Goal: Information Seeking & Learning: Learn about a topic

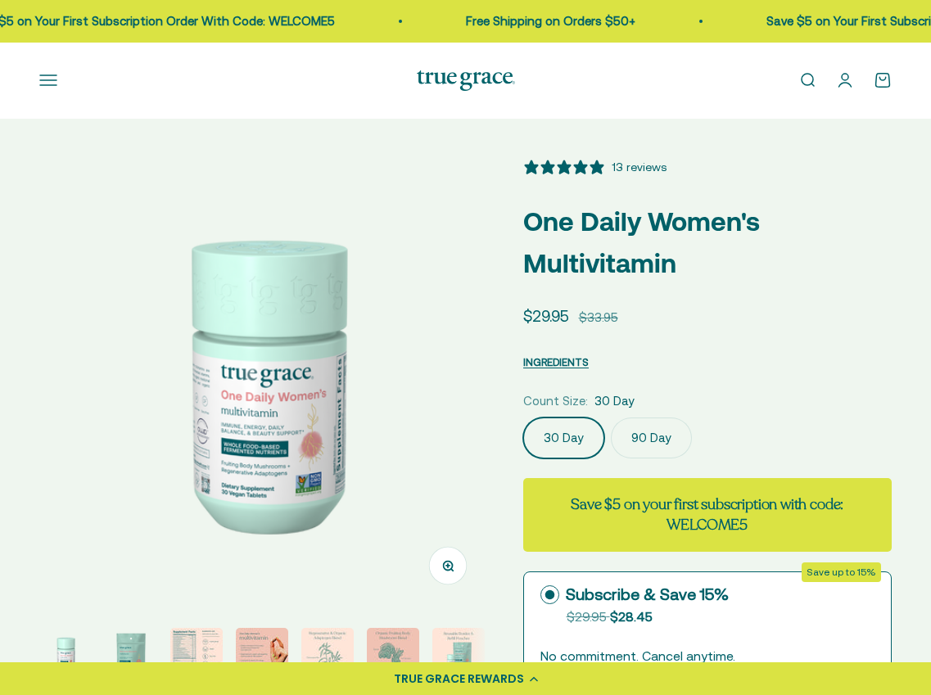
select select "3"
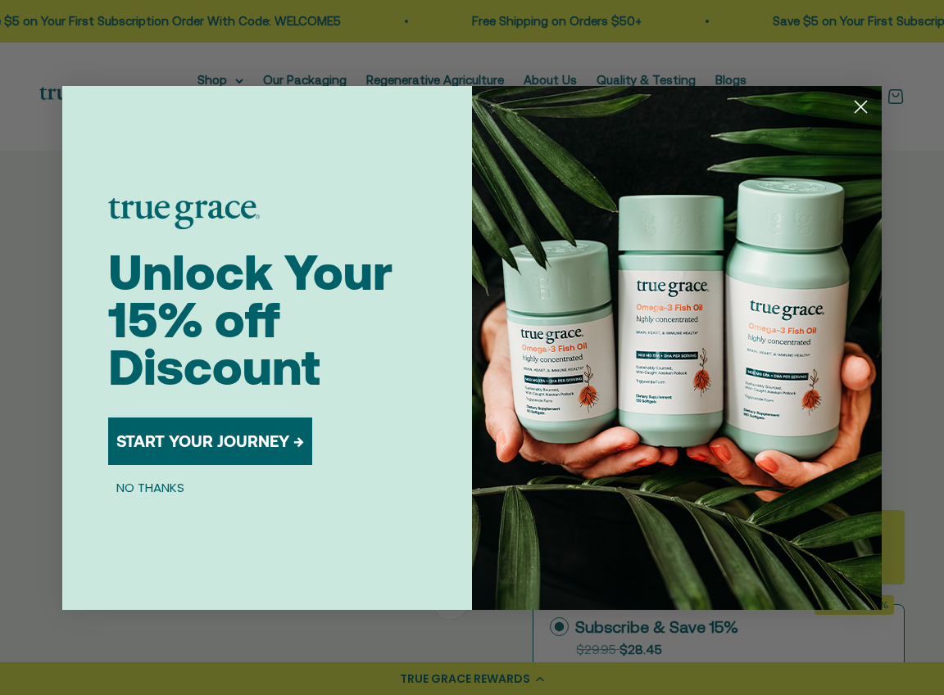
click at [862, 111] on circle "Close dialog" at bounding box center [860, 106] width 27 height 27
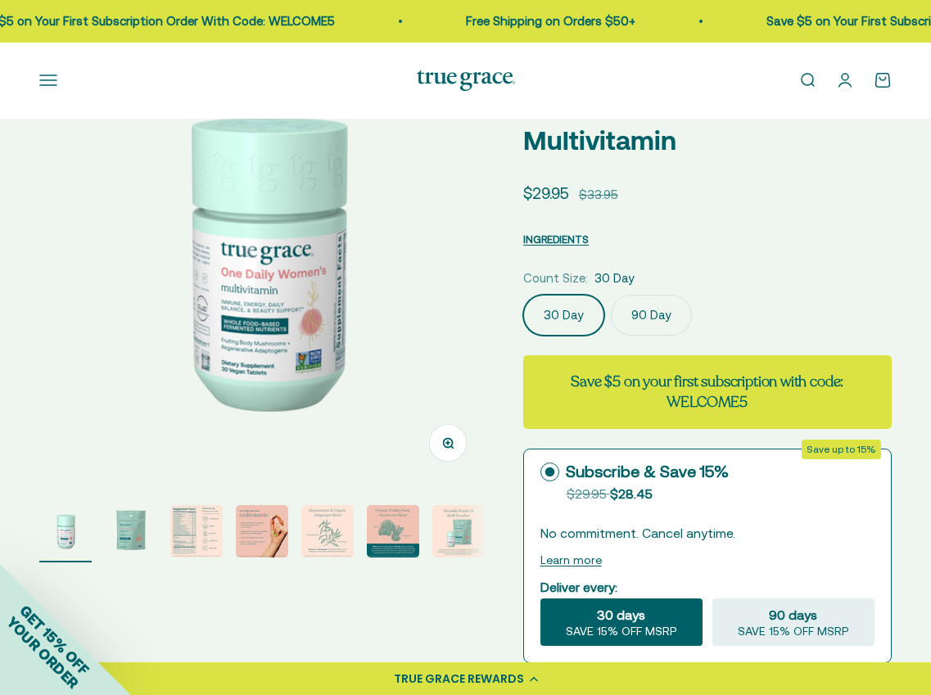
scroll to position [82, 0]
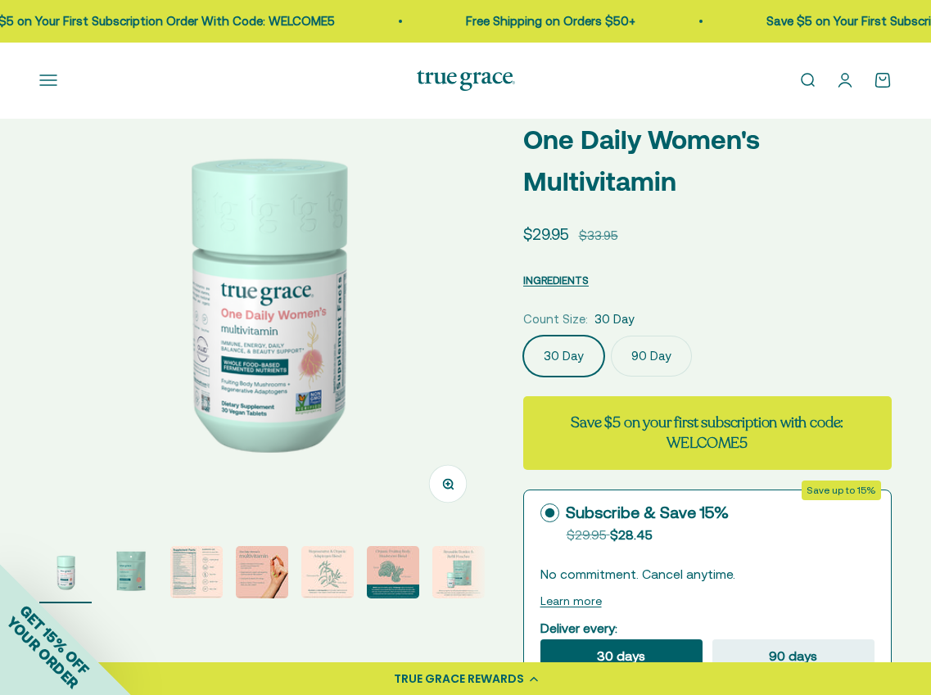
click at [120, 603] on div "GET 15% OFF YOUR ORDER" at bounding box center [65, 629] width 131 height 131
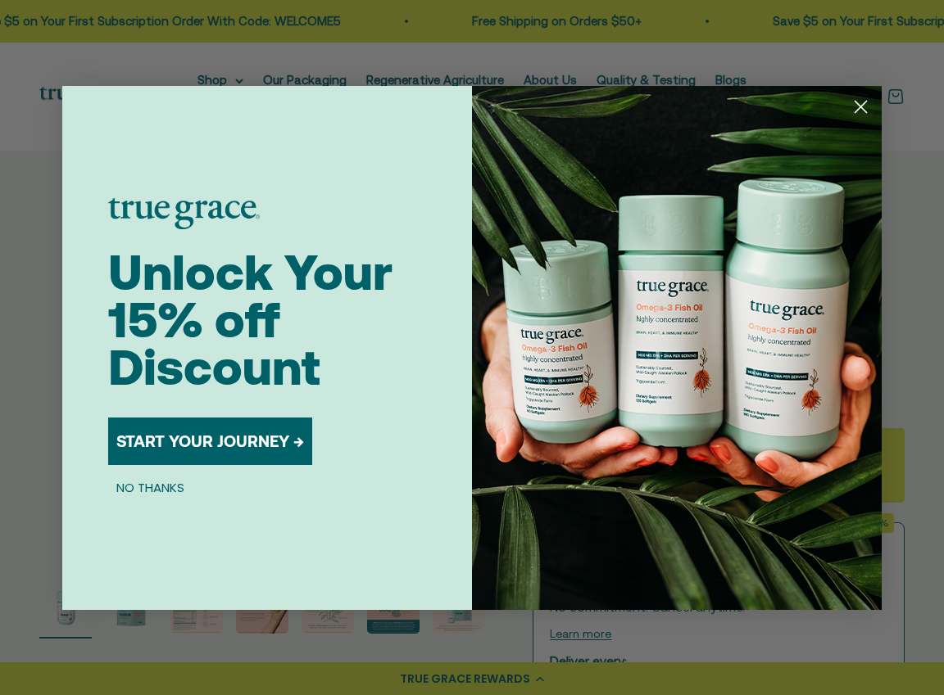
click at [860, 102] on circle "Close dialog" at bounding box center [860, 106] width 27 height 27
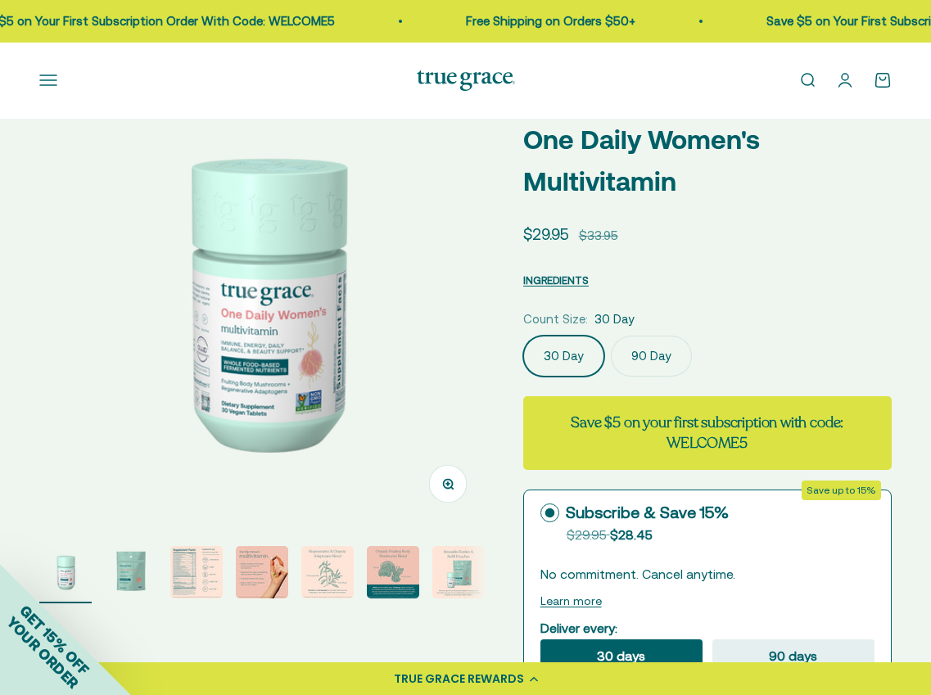
click at [188, 599] on img "Go to item 3" at bounding box center [196, 572] width 52 height 52
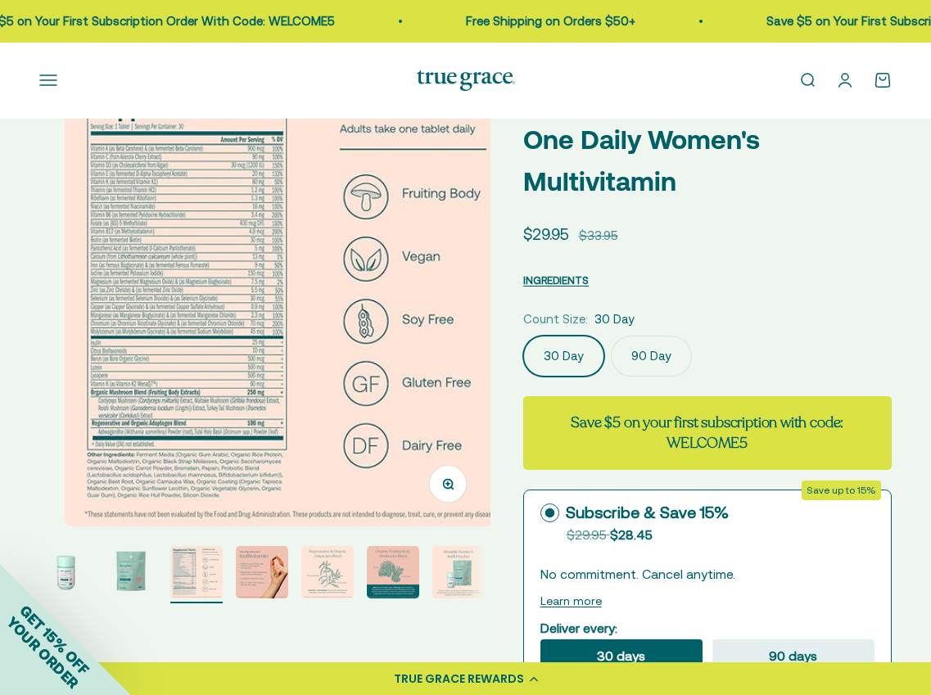
scroll to position [0, 914]
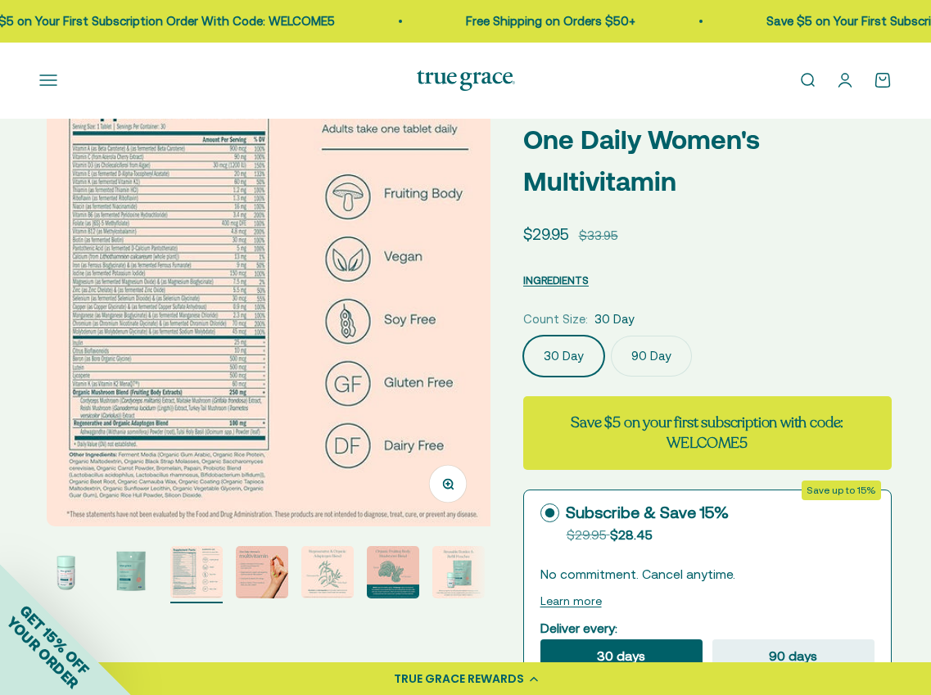
click at [156, 238] on img at bounding box center [272, 301] width 451 height 451
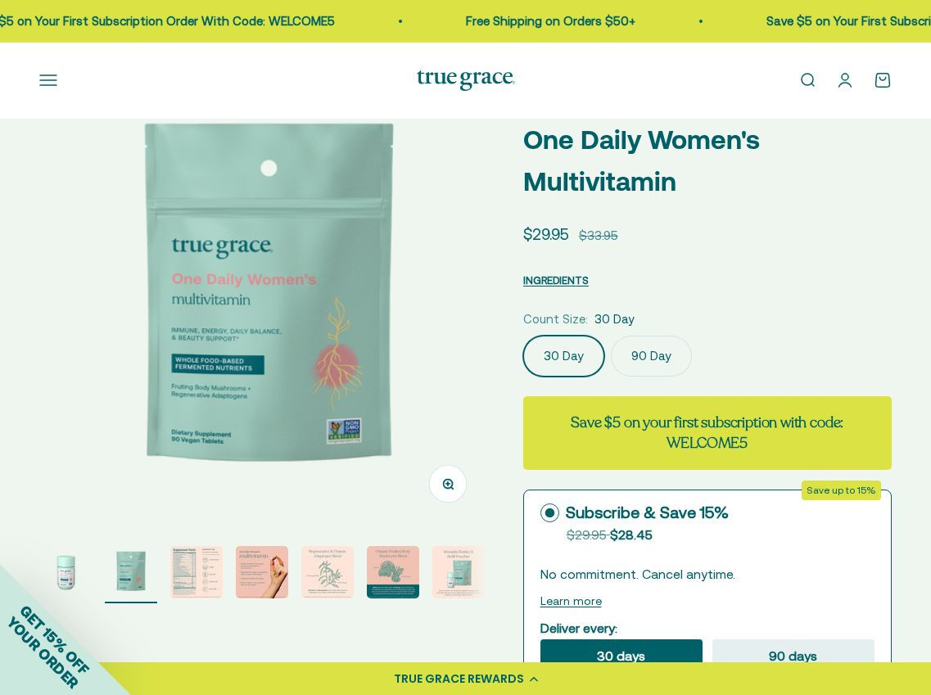
click at [459, 337] on img at bounding box center [268, 301] width 451 height 451
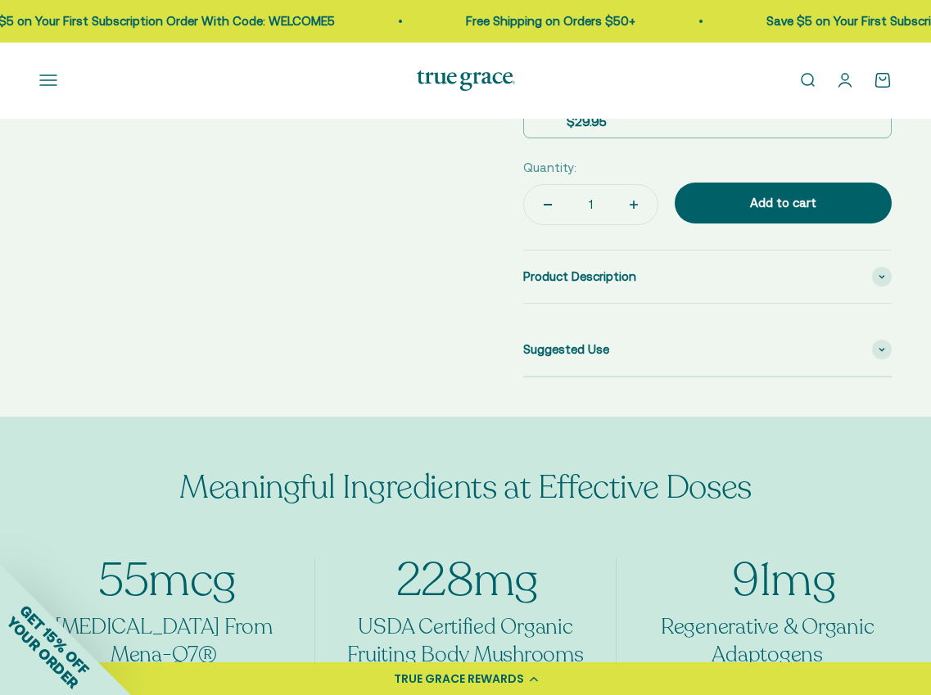
scroll to position [644, 0]
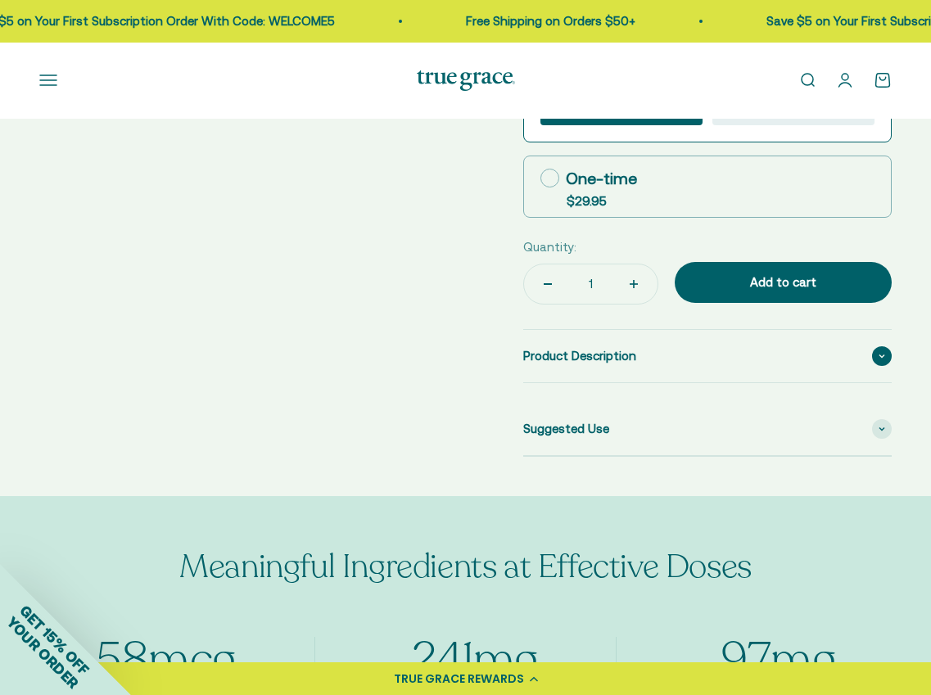
click at [631, 383] on div "Product Description" at bounding box center [707, 356] width 369 height 52
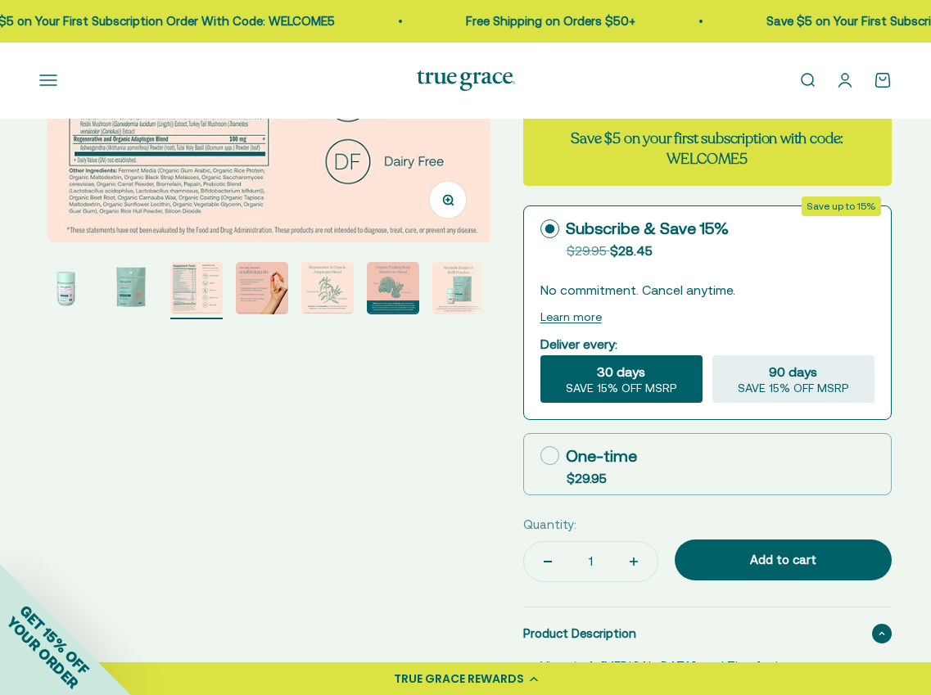
scroll to position [410, 0]
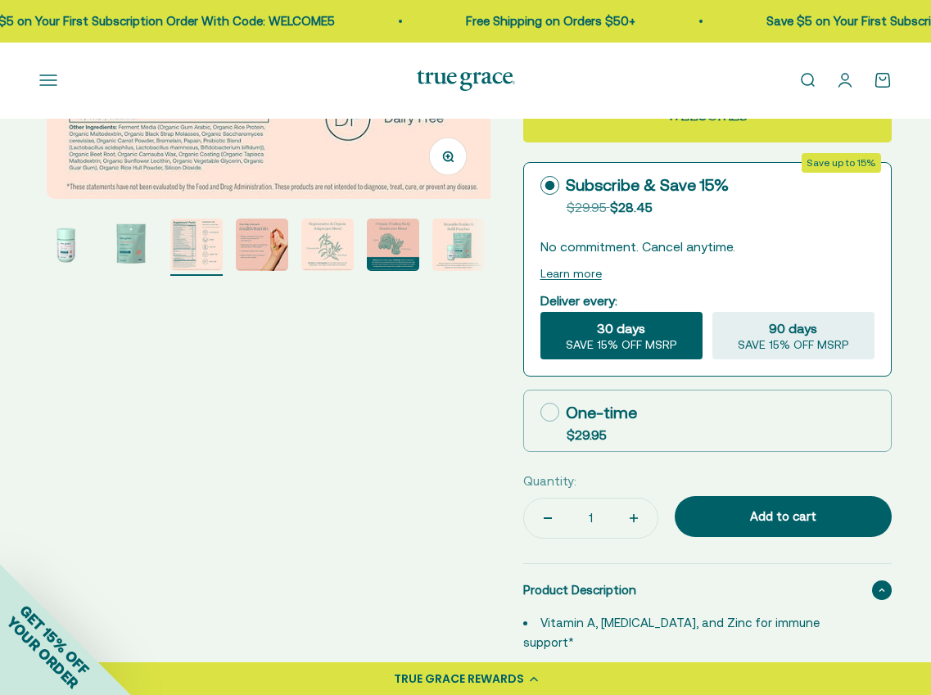
click at [259, 271] on img "Go to item 4" at bounding box center [262, 245] width 52 height 52
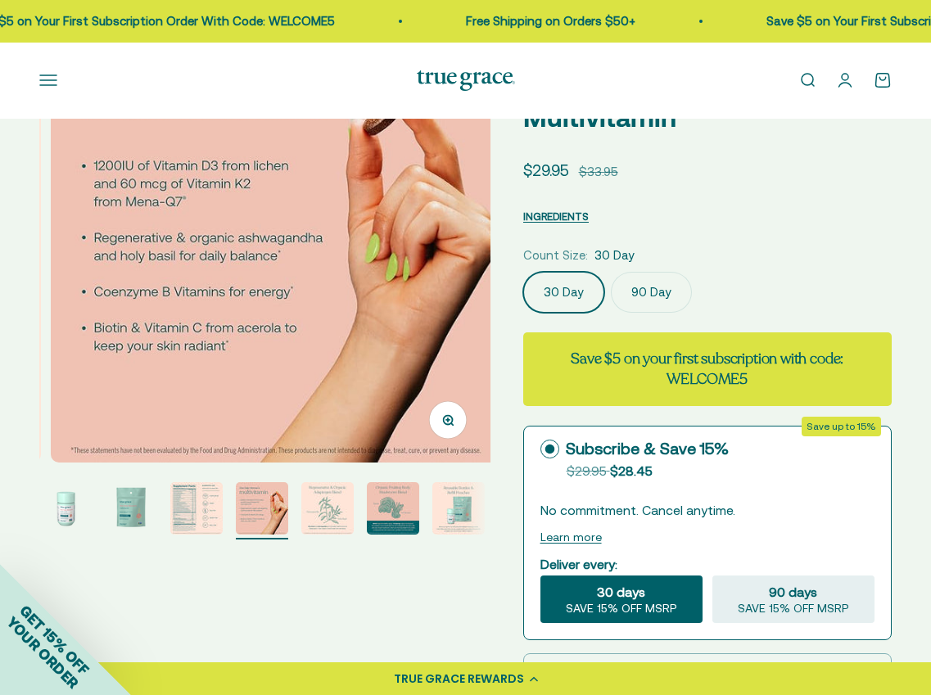
scroll to position [164, 0]
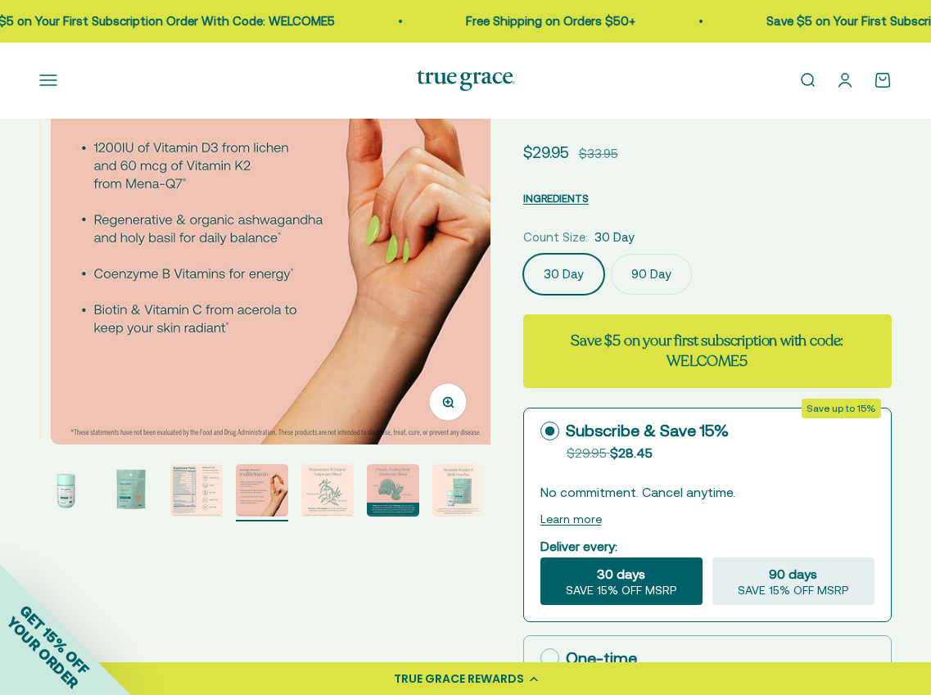
click at [340, 517] on img "Go to item 5" at bounding box center [327, 490] width 52 height 52
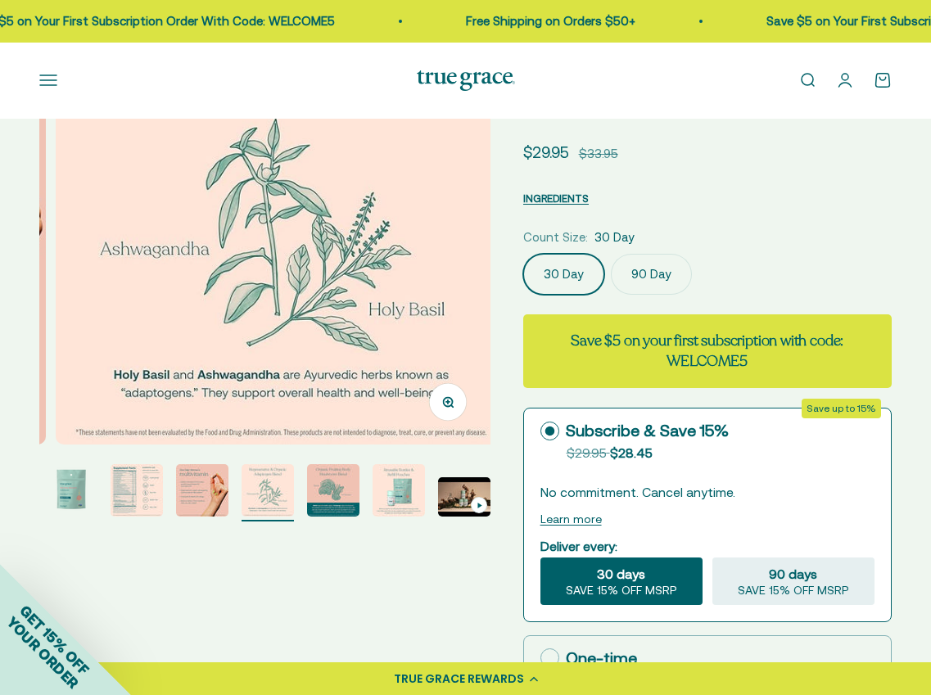
scroll to position [0, 1829]
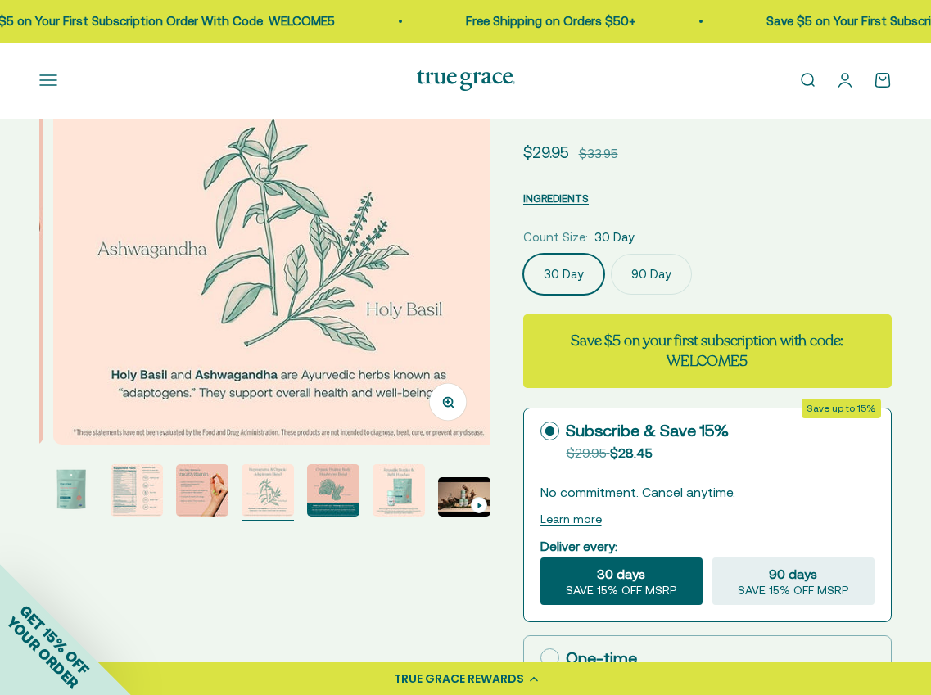
click at [393, 517] on img "Go to item 7" at bounding box center [399, 490] width 52 height 52
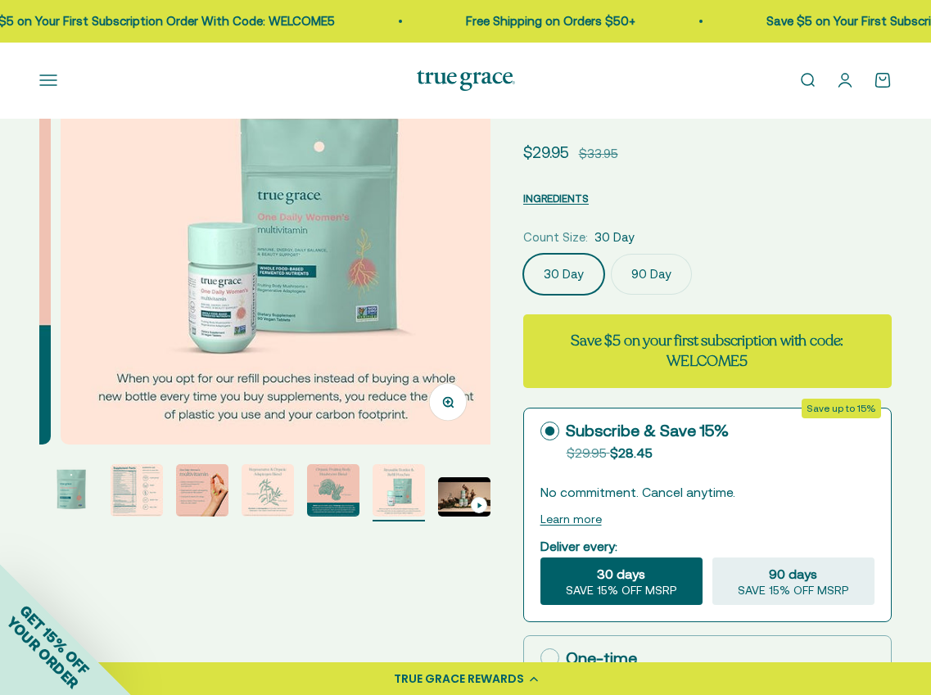
click at [464, 517] on img "Go to item 8" at bounding box center [464, 497] width 52 height 39
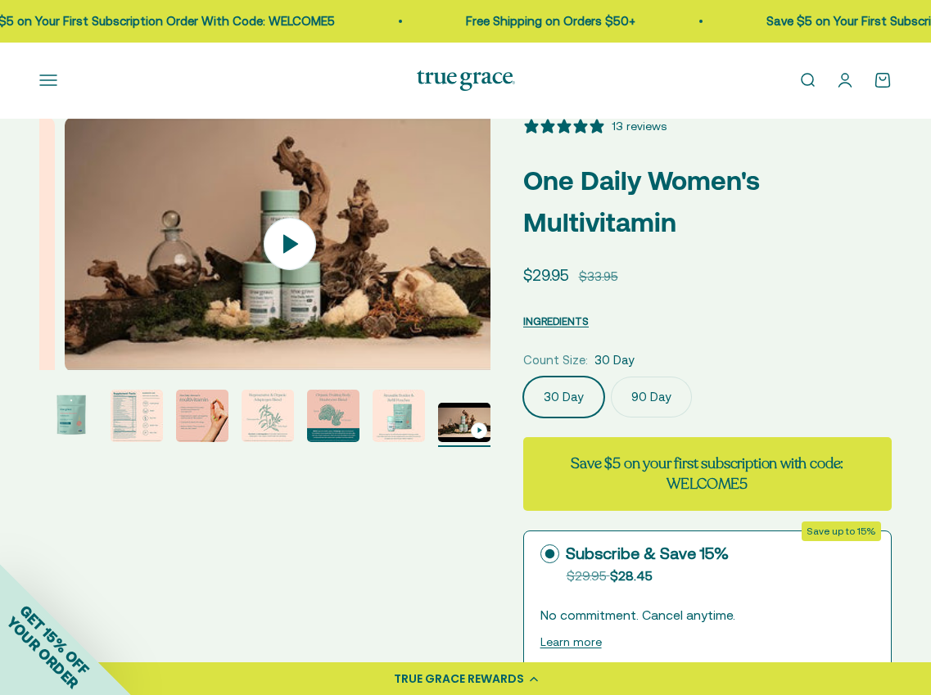
scroll to position [0, 0]
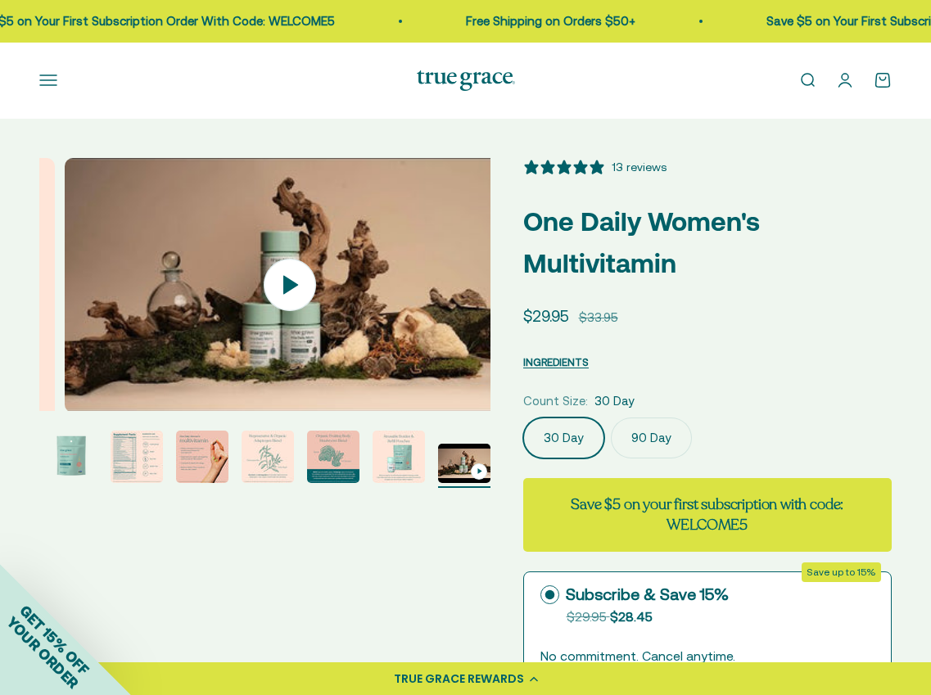
click at [111, 483] on img "Go to item 3" at bounding box center [137, 457] width 52 height 52
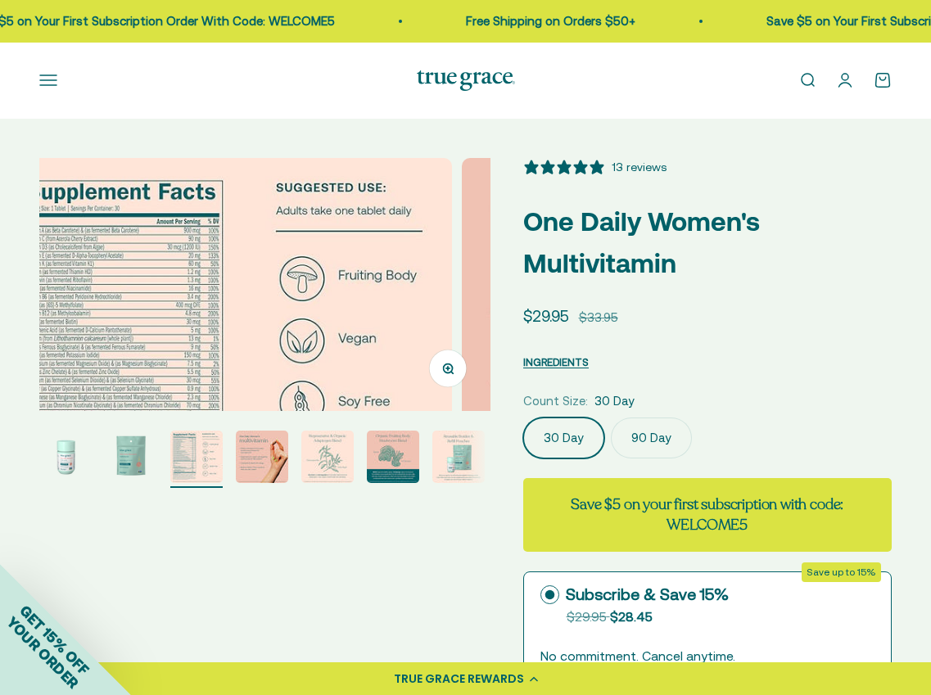
scroll to position [0, 914]
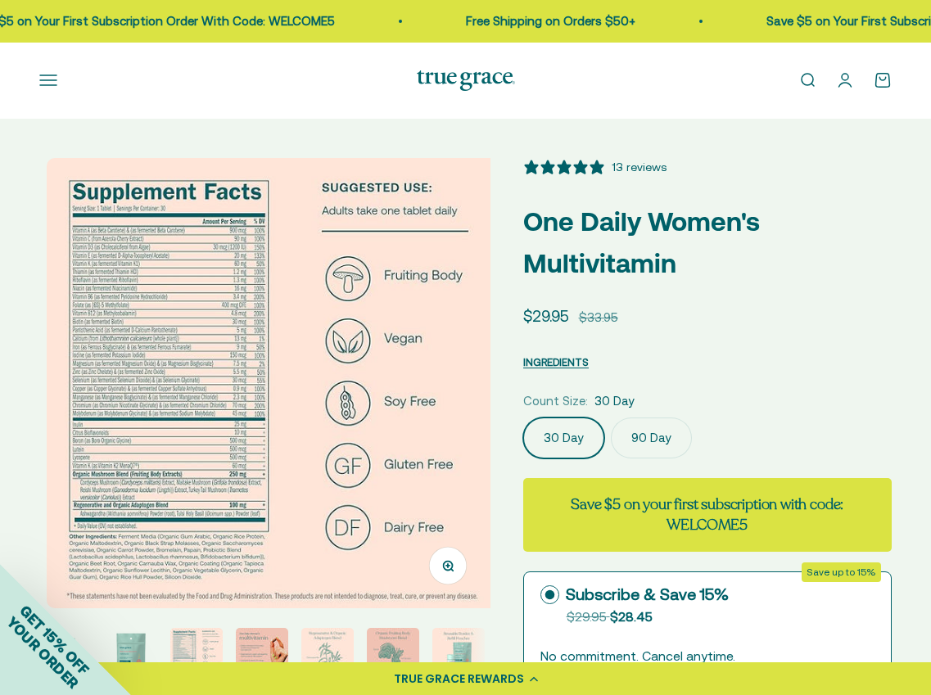
click at [88, 465] on img at bounding box center [272, 383] width 451 height 451
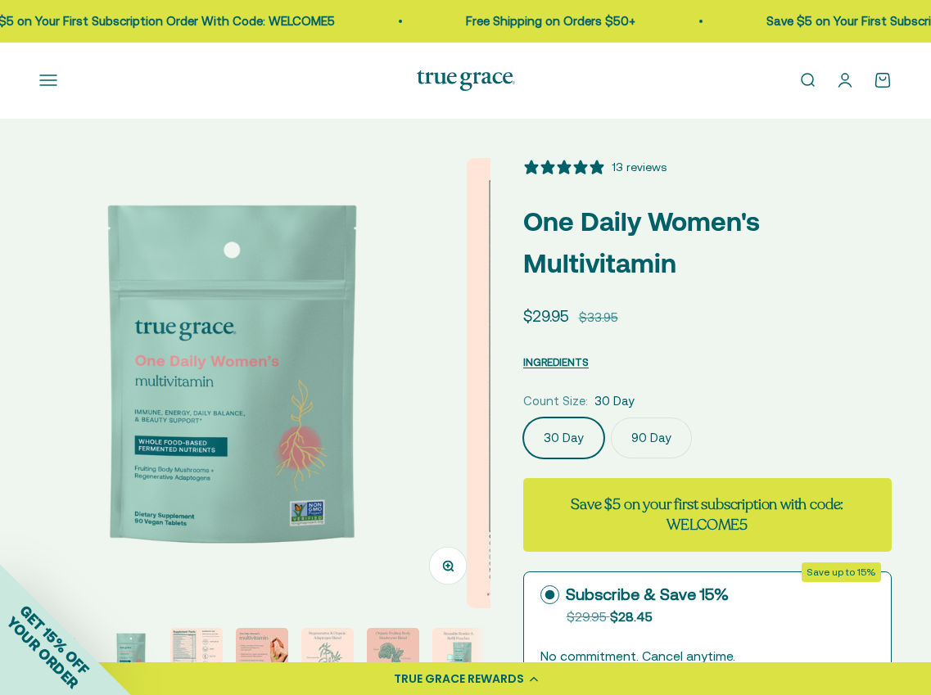
scroll to position [0, 457]
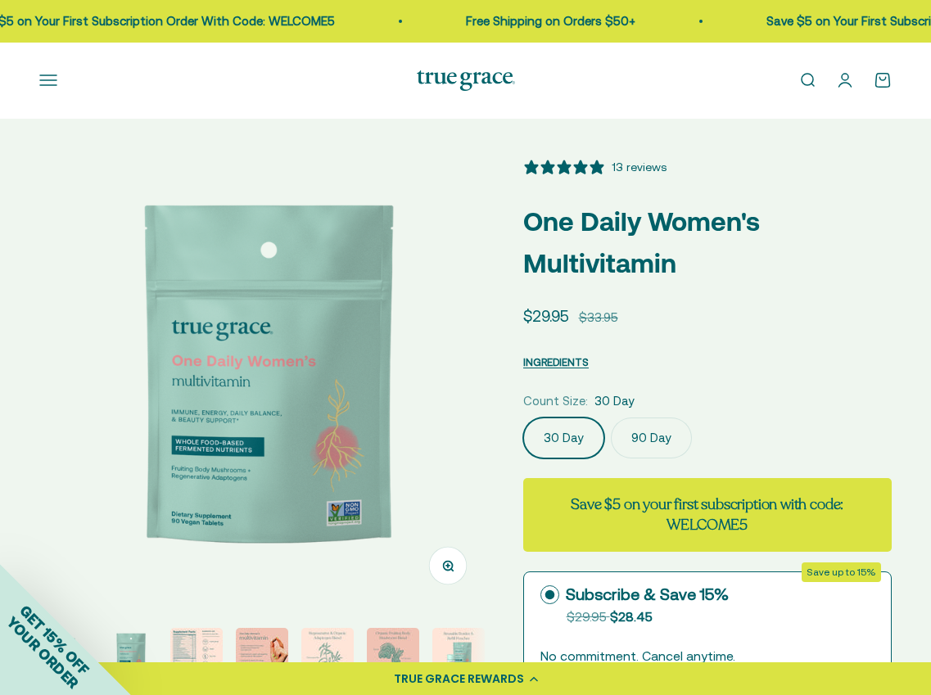
click at [75, 464] on img at bounding box center [268, 383] width 451 height 451
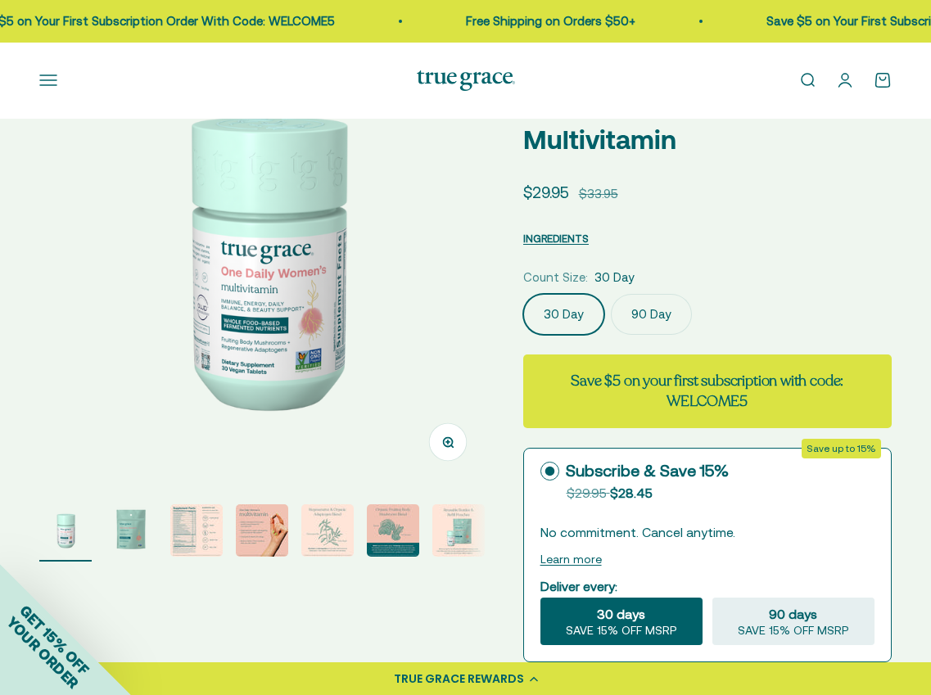
scroll to position [164, 0]
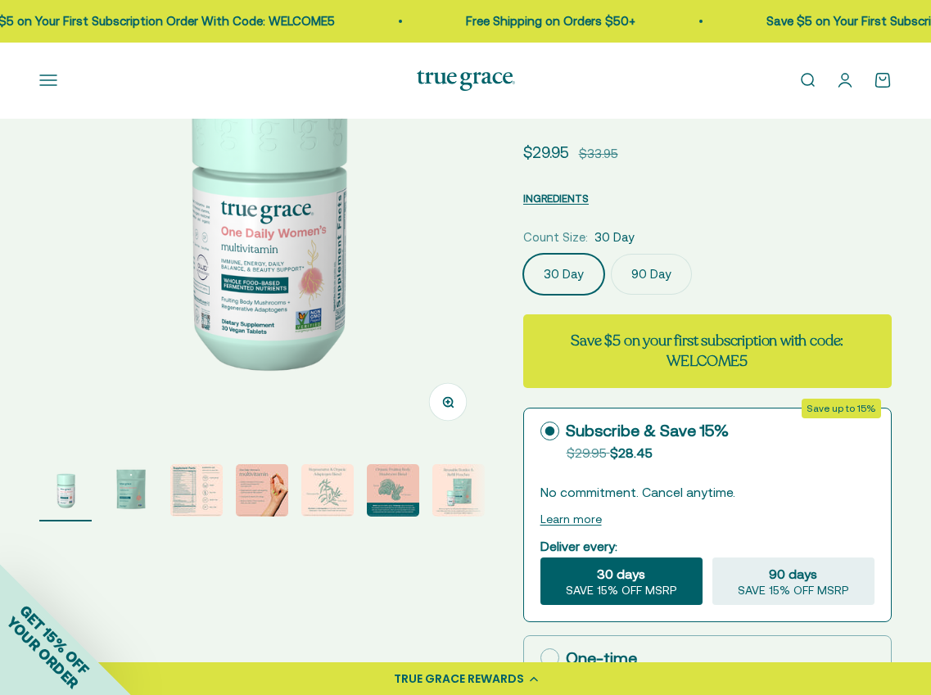
click at [205, 517] on img "Go to item 3" at bounding box center [196, 490] width 52 height 52
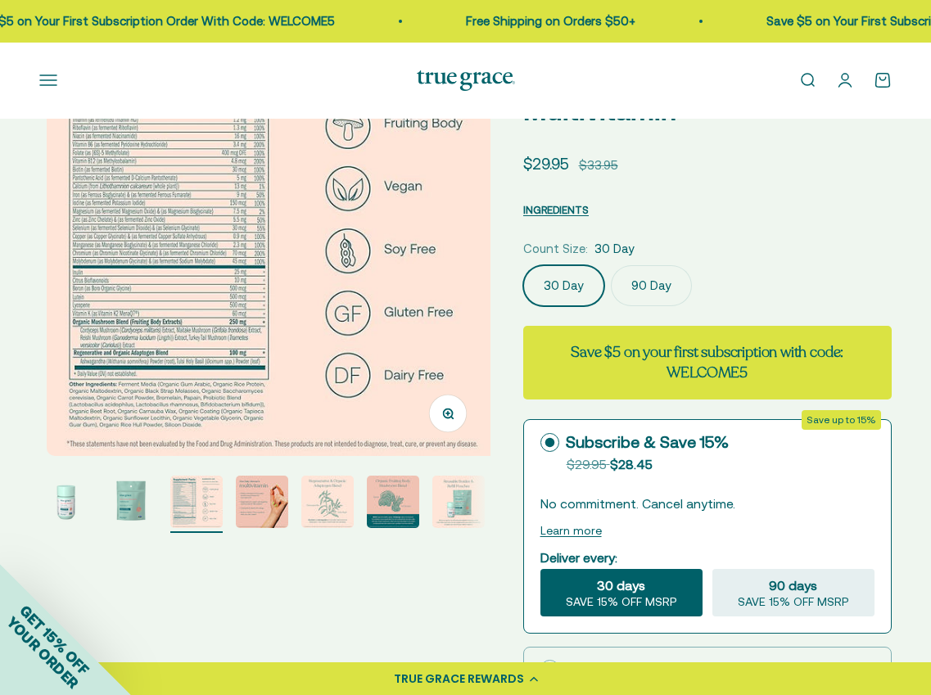
scroll to position [0, 0]
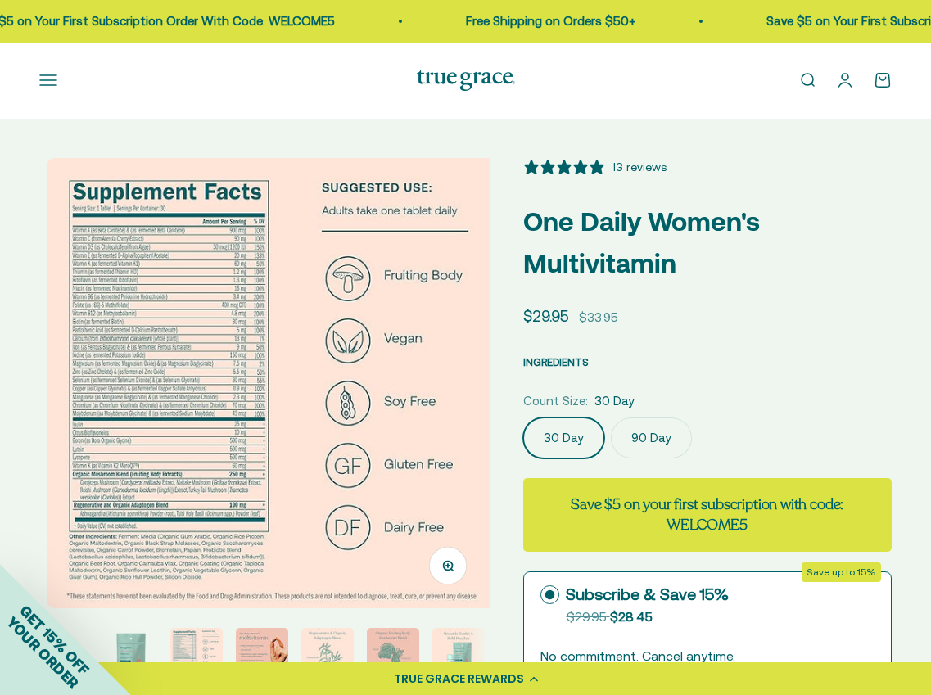
click at [185, 373] on img at bounding box center [272, 383] width 451 height 451
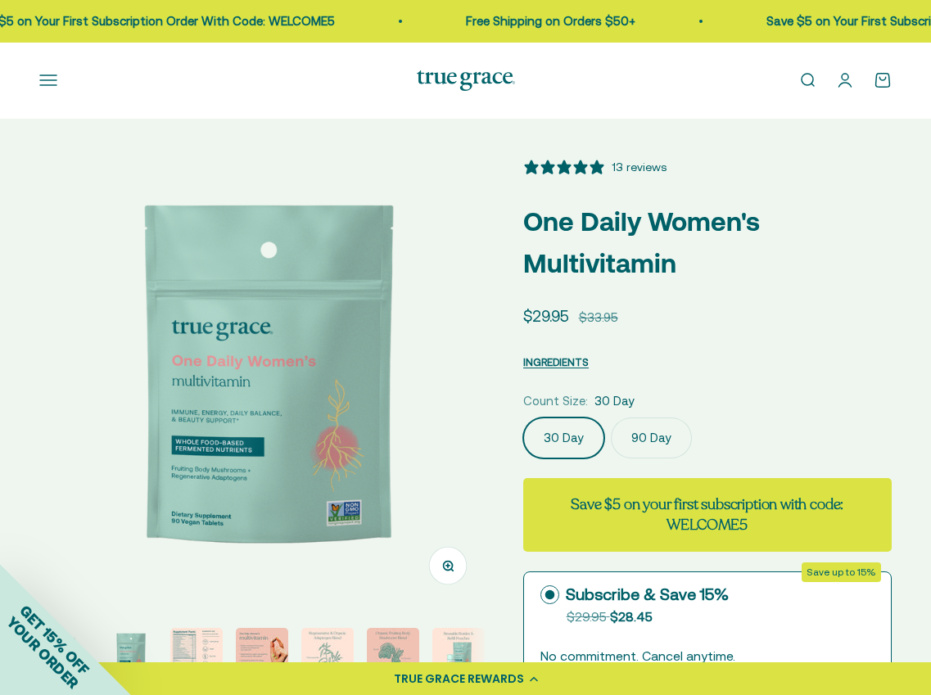
click at [396, 373] on img at bounding box center [268, 383] width 451 height 451
